Goal: Transaction & Acquisition: Book appointment/travel/reservation

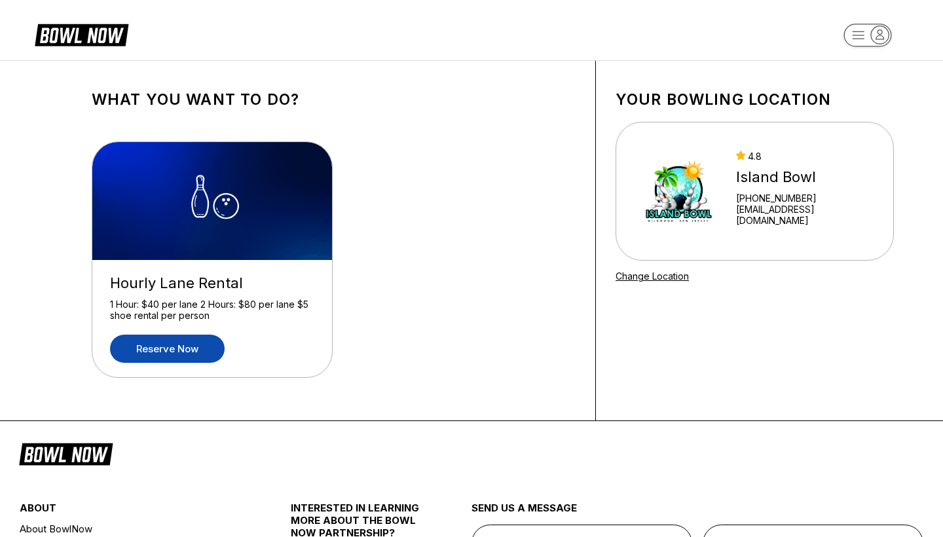
click at [189, 355] on link "Reserve now" at bounding box center [167, 349] width 115 height 28
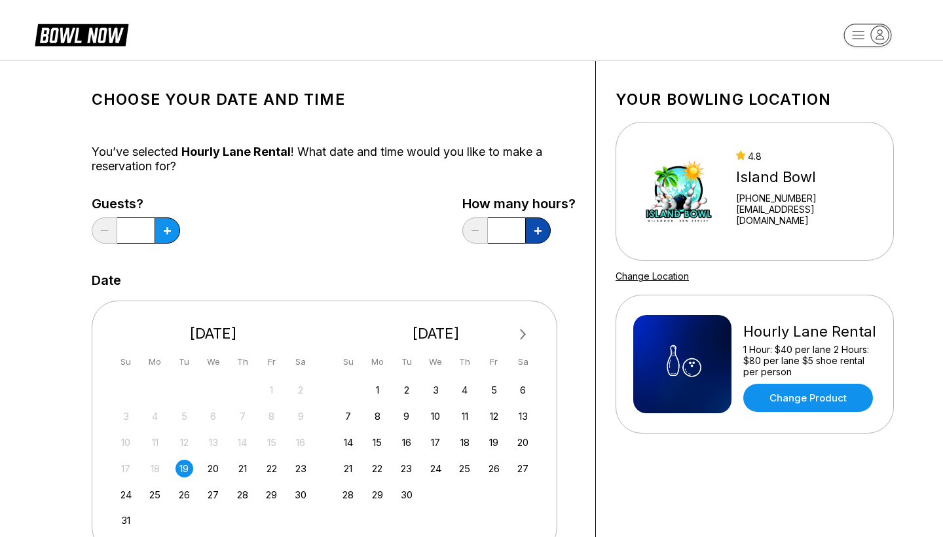
click at [171, 234] on icon at bounding box center [167, 230] width 7 height 7
type input "*"
click at [173, 239] on button at bounding box center [167, 230] width 26 height 26
click at [100, 231] on button at bounding box center [105, 230] width 26 height 26
type input "*"
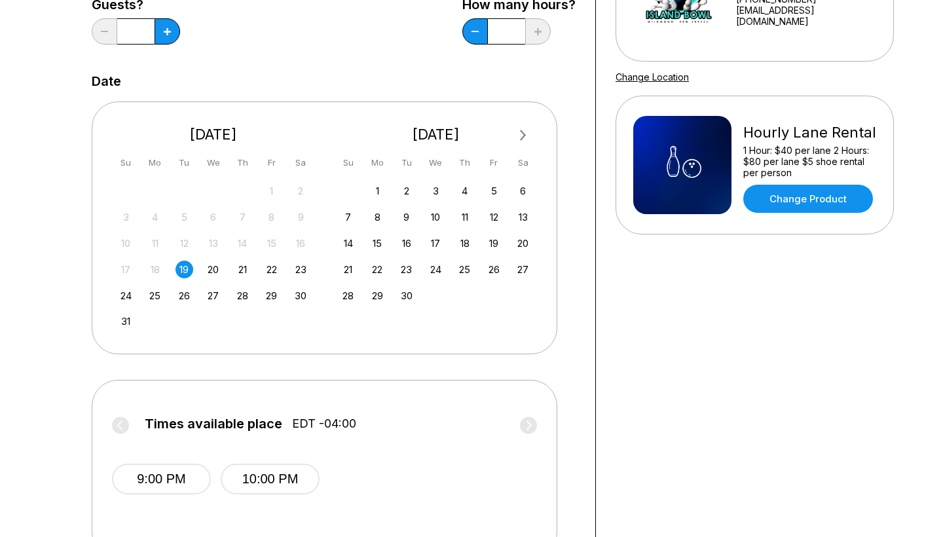
scroll to position [384, 0]
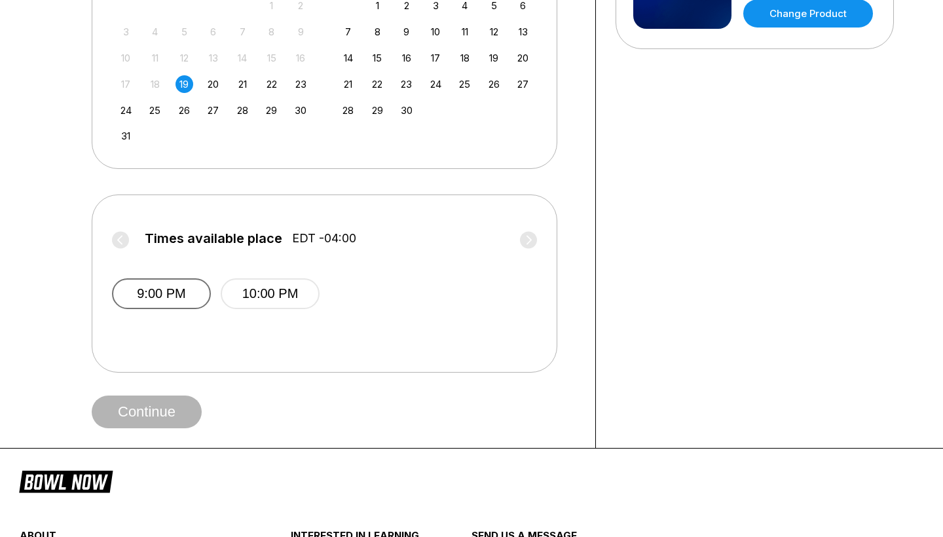
click at [168, 295] on button "9:00 PM" at bounding box center [161, 293] width 99 height 31
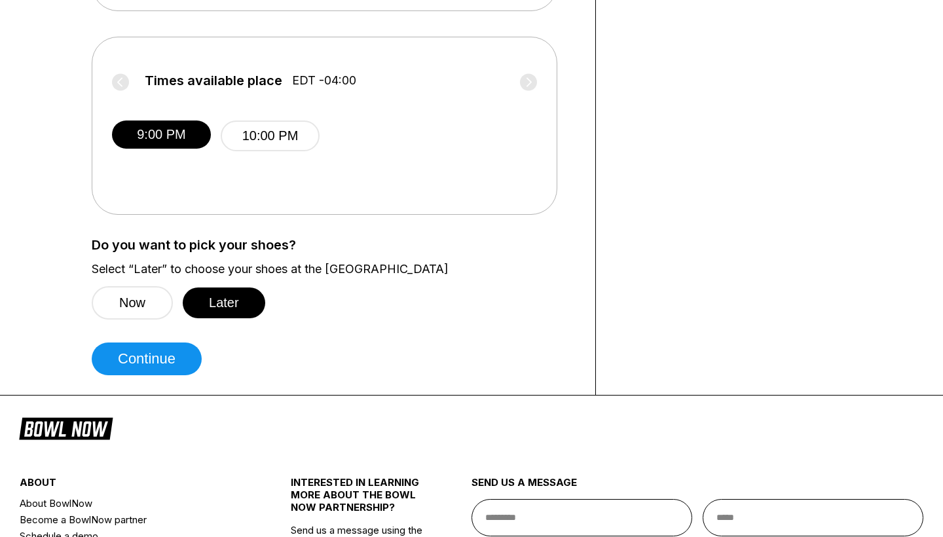
scroll to position [532, 0]
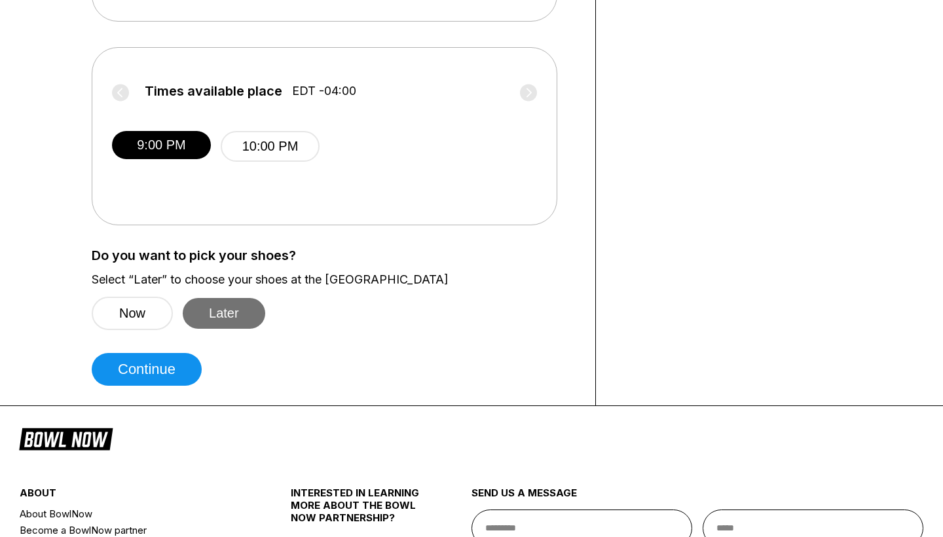
click at [237, 320] on button "Later" at bounding box center [224, 313] width 82 height 31
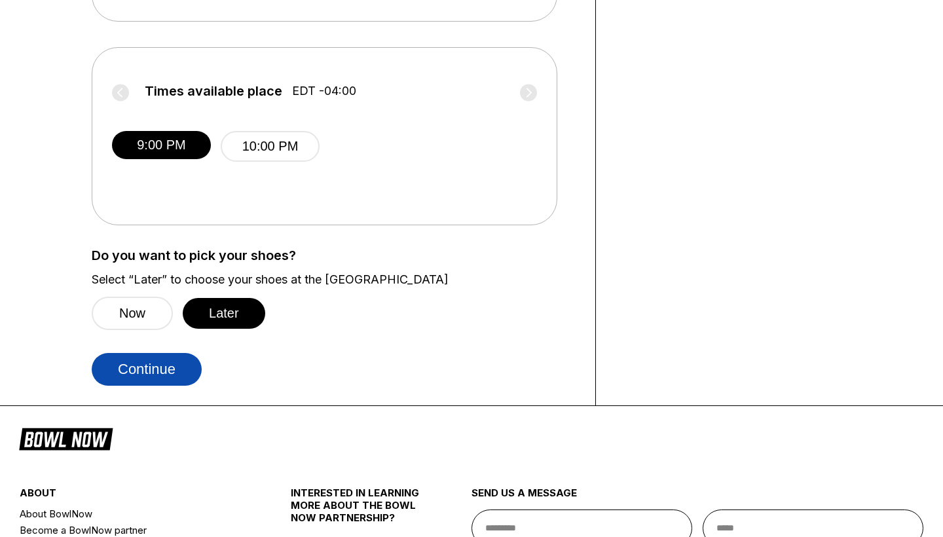
click at [152, 380] on button "Continue" at bounding box center [147, 369] width 110 height 33
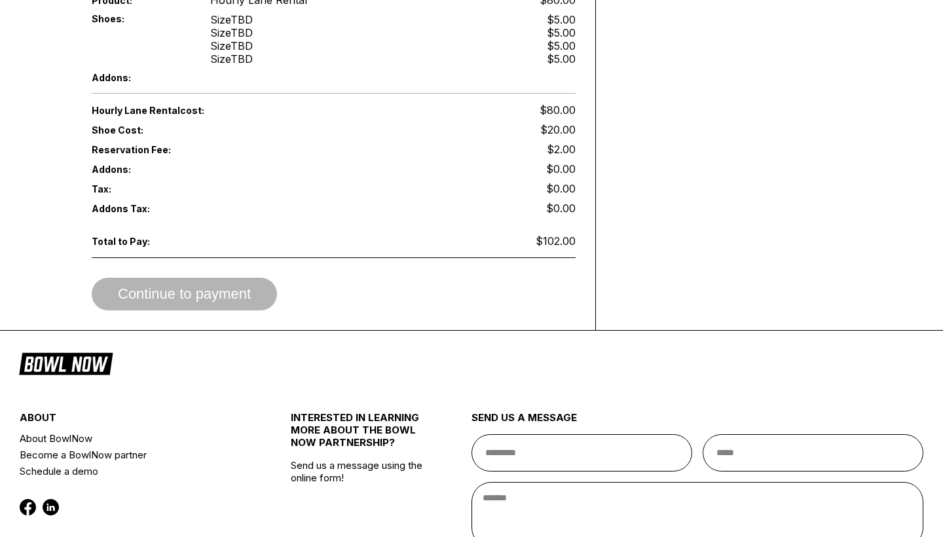
scroll to position [677, 0]
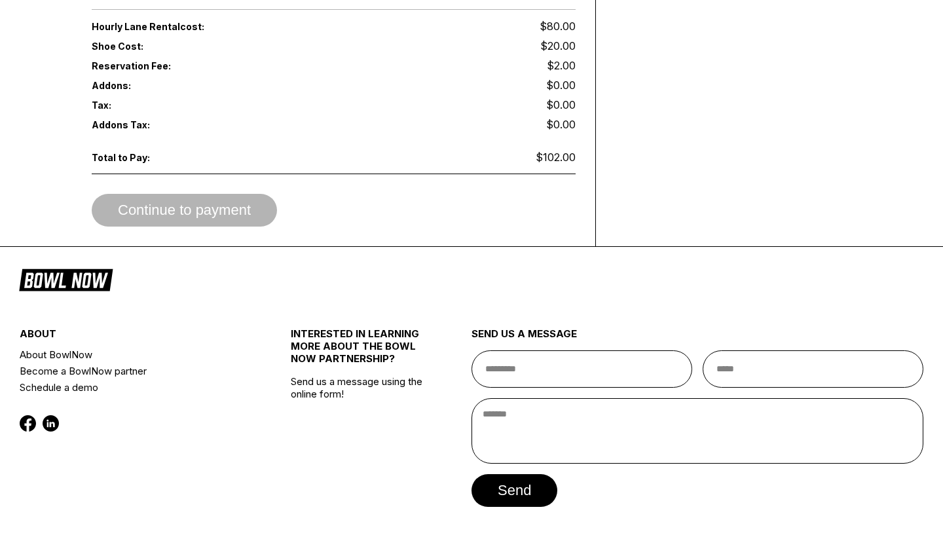
click at [266, 213] on div "Continue to payment" at bounding box center [334, 210] width 484 height 33
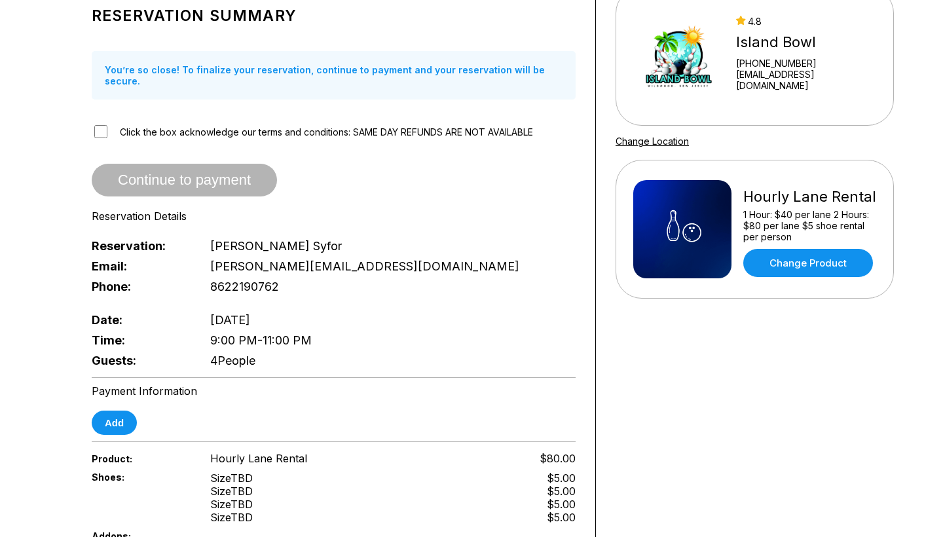
scroll to position [132, 0]
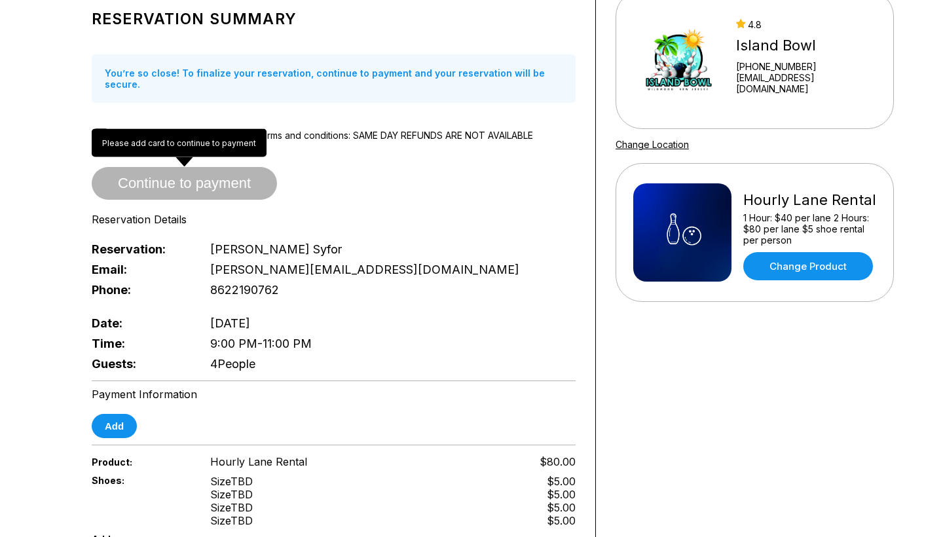
click at [221, 177] on span "Continue to payment" at bounding box center [184, 183] width 185 height 13
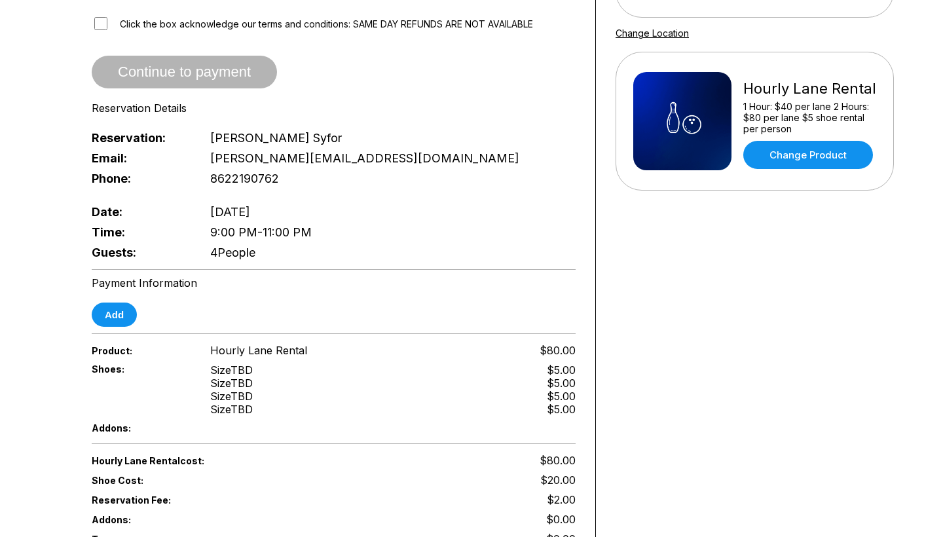
scroll to position [384, 0]
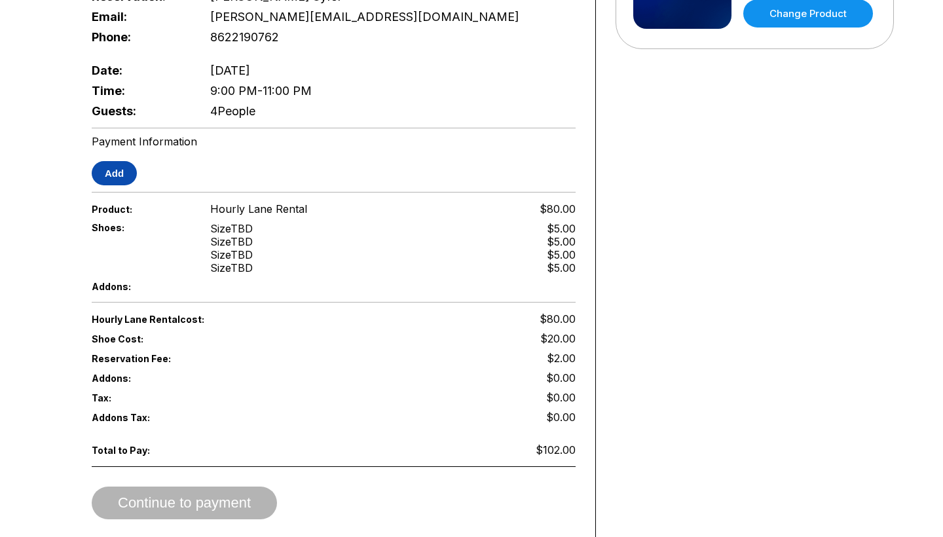
click at [124, 173] on button "Add" at bounding box center [114, 173] width 45 height 24
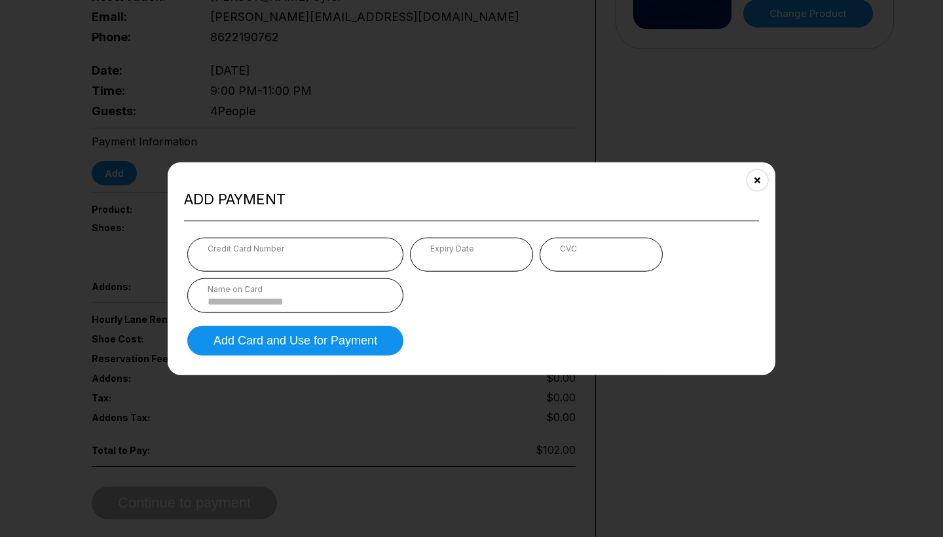
click at [329, 170] on div "Add payment Credit Card Number Expiry Date CVC Name on Card Add Card and Use fo…" at bounding box center [472, 268] width 608 height 213
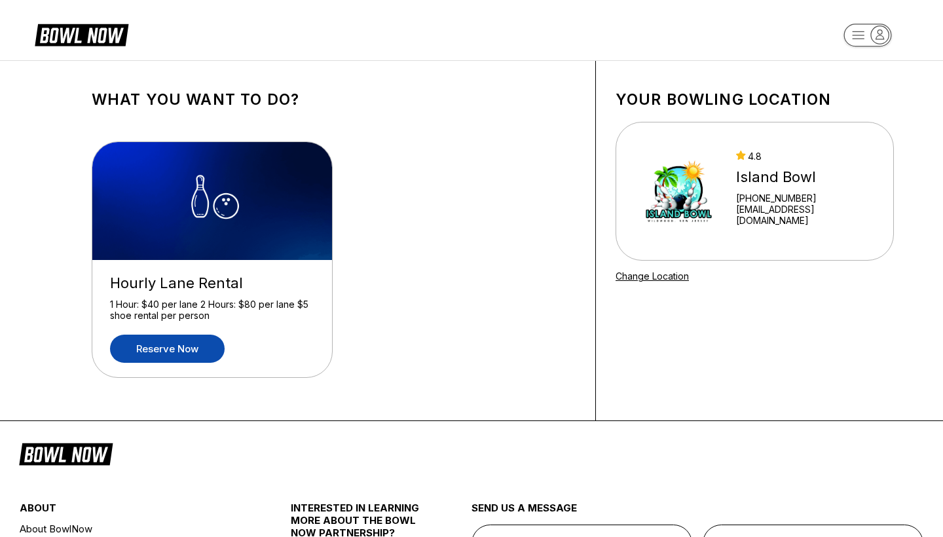
click at [175, 351] on link "Reserve now" at bounding box center [167, 349] width 115 height 28
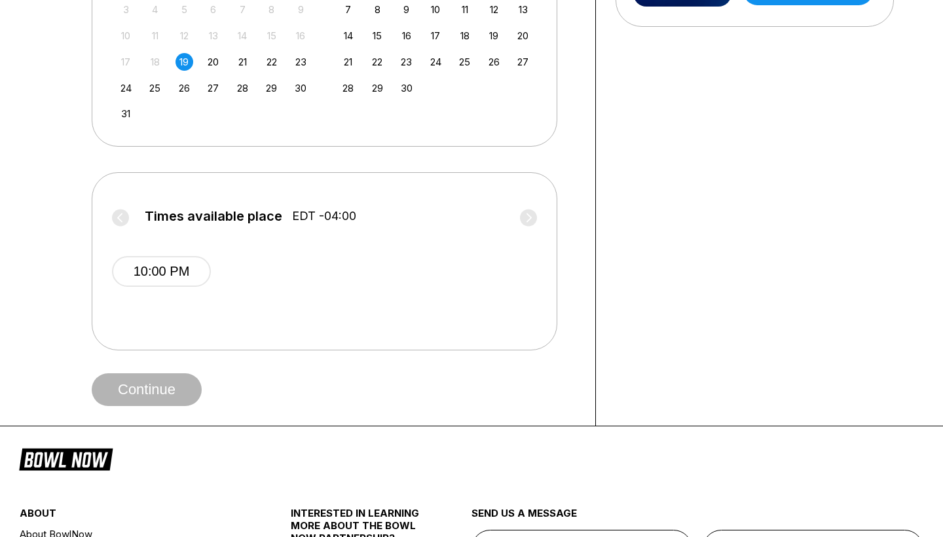
scroll to position [433, 0]
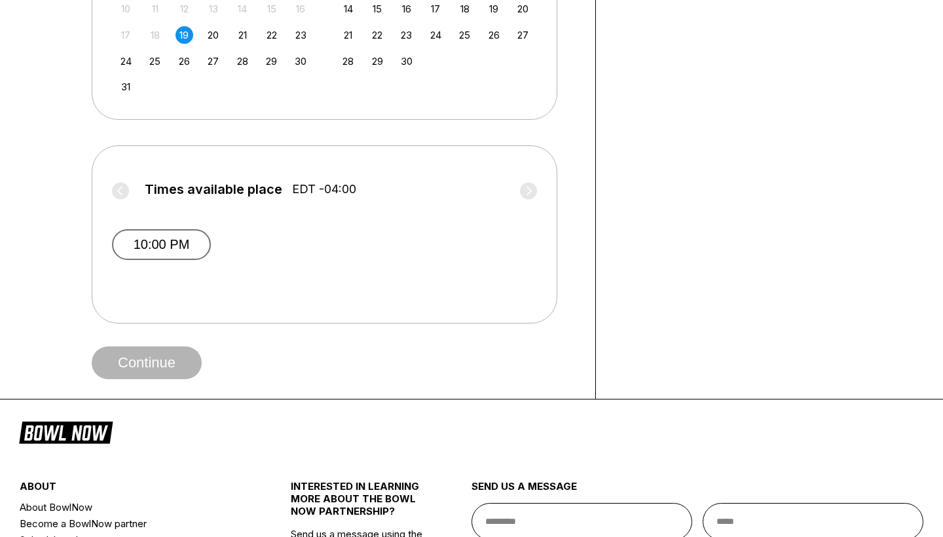
click at [176, 253] on button "10:00 PM" at bounding box center [161, 244] width 99 height 31
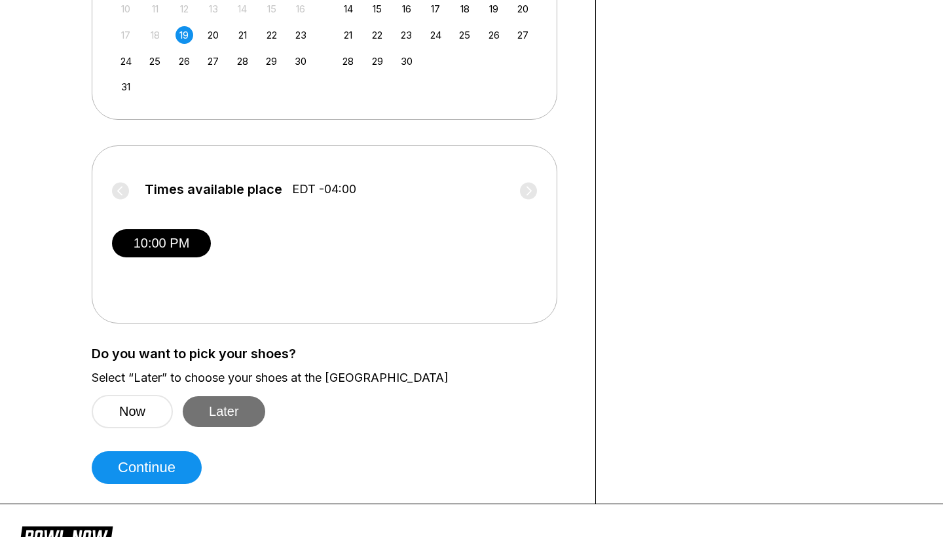
click at [228, 415] on button "Later" at bounding box center [224, 411] width 82 height 31
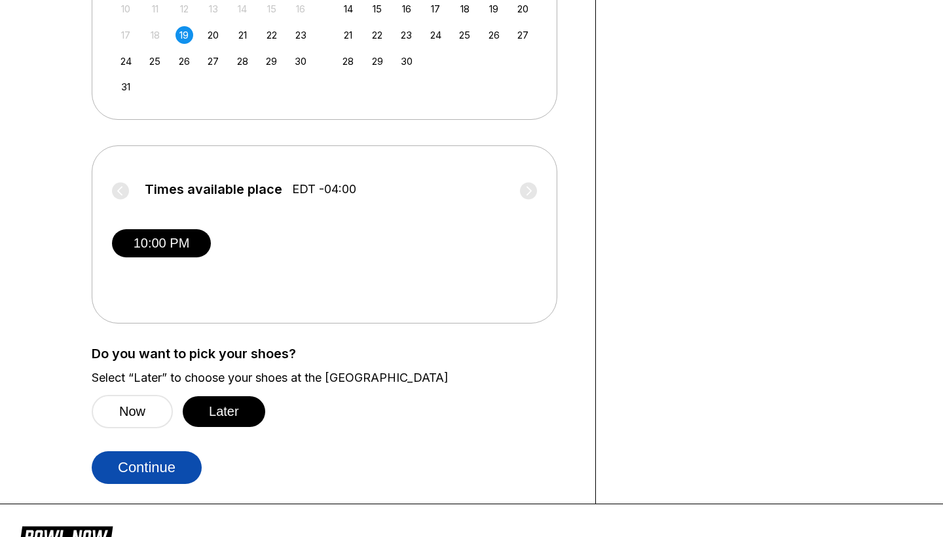
click at [160, 459] on button "Continue" at bounding box center [147, 467] width 110 height 33
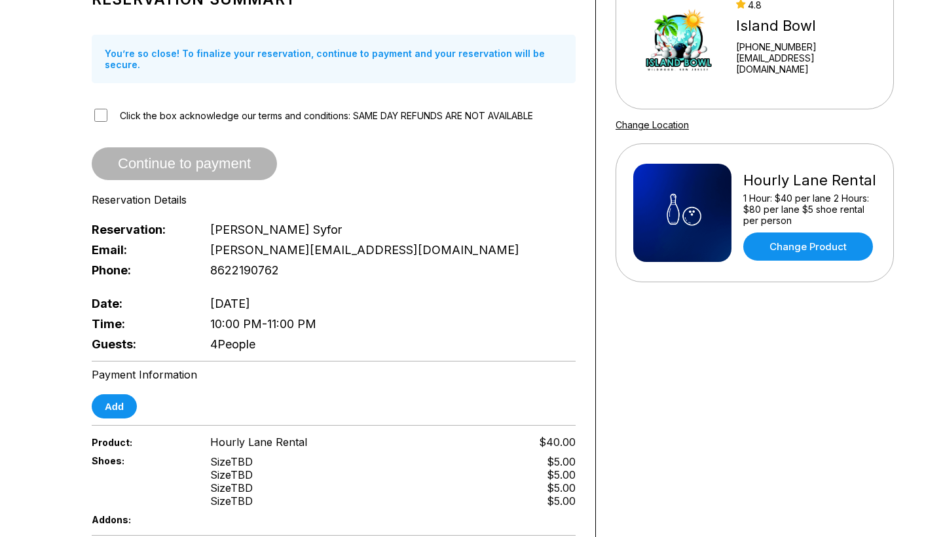
scroll to position [153, 0]
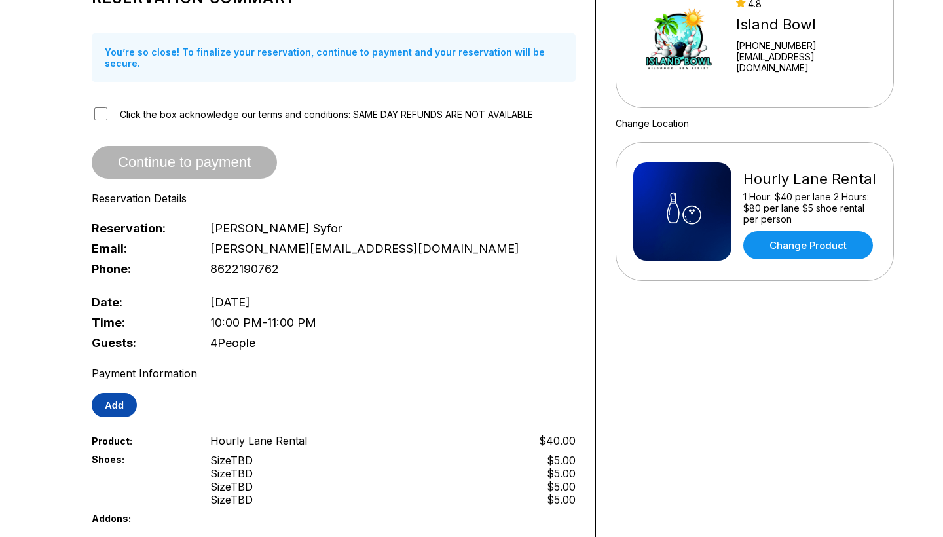
click at [115, 393] on button "Add" at bounding box center [114, 405] width 45 height 24
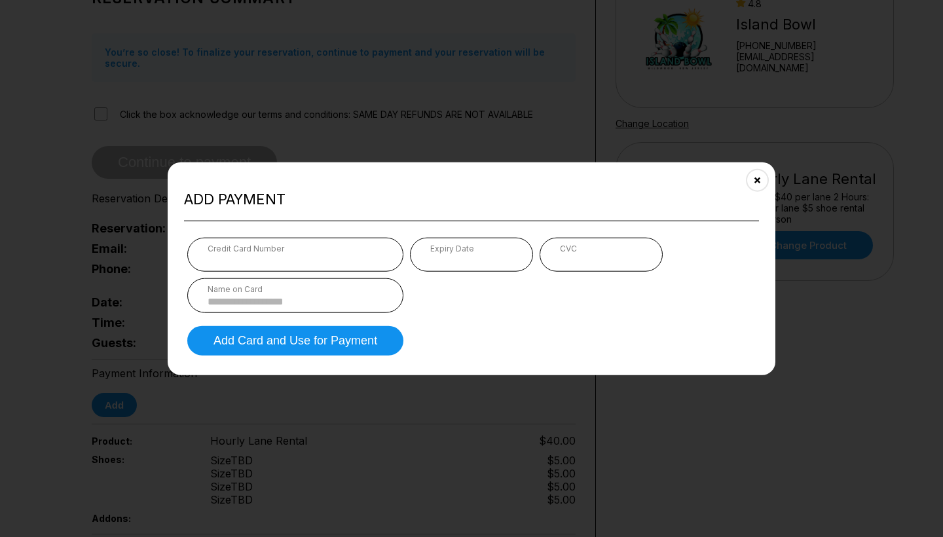
click at [545, 317] on form "Credit Card Number Expiry Date CVC Name on Card Add Card and Use for Payment" at bounding box center [471, 296] width 575 height 124
click at [291, 295] on input at bounding box center [295, 300] width 175 height 11
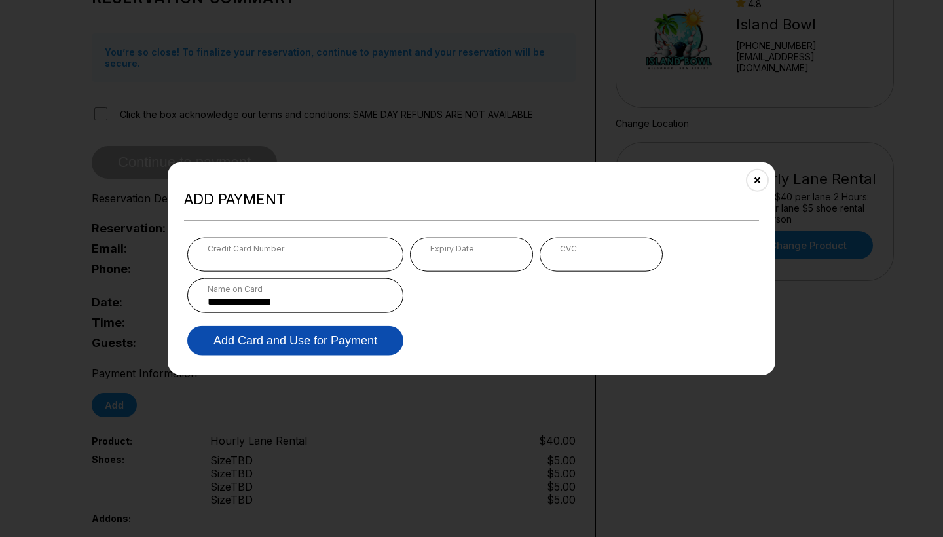
type input "**********"
click at [329, 334] on button "Add Card and Use for Payment" at bounding box center [295, 339] width 216 height 29
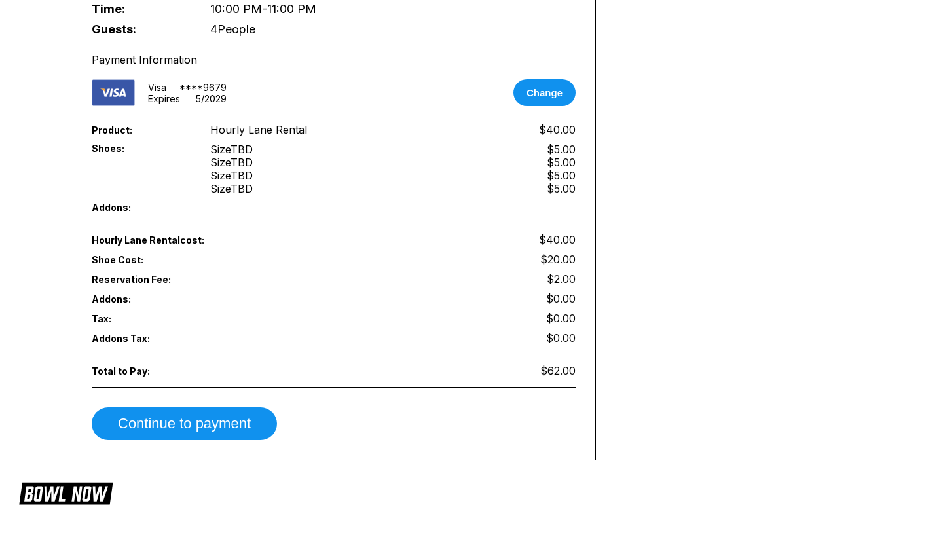
scroll to position [465, 0]
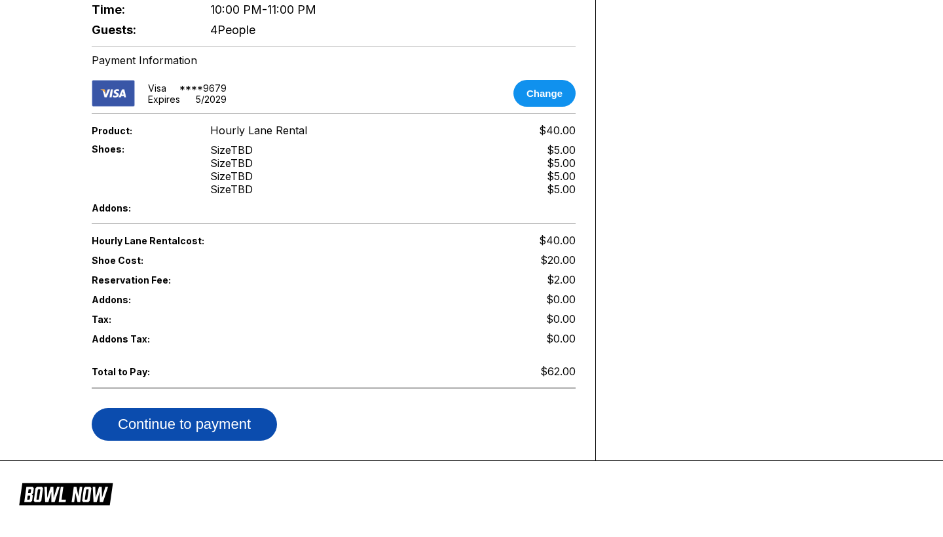
click at [229, 414] on button "Continue to payment" at bounding box center [184, 424] width 185 height 33
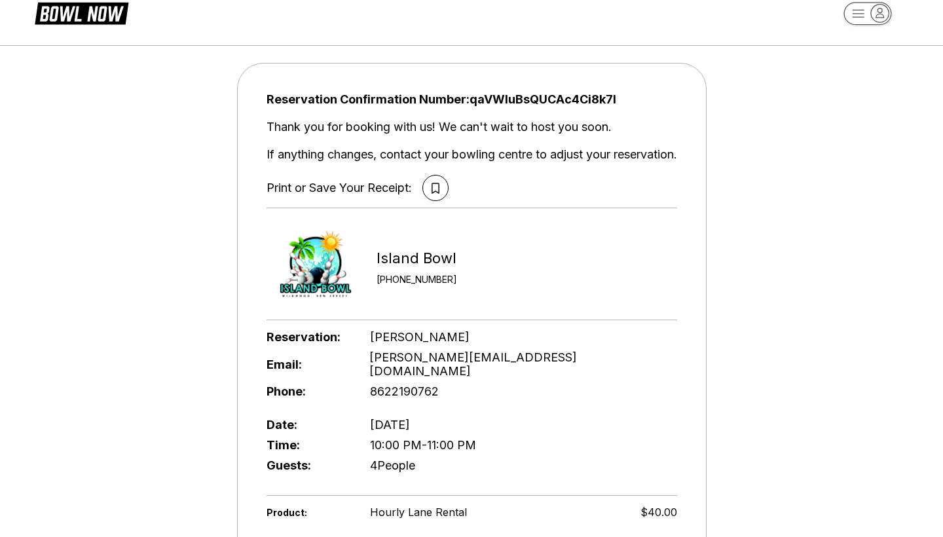
scroll to position [32, 0]
